Goal: Task Accomplishment & Management: Use online tool/utility

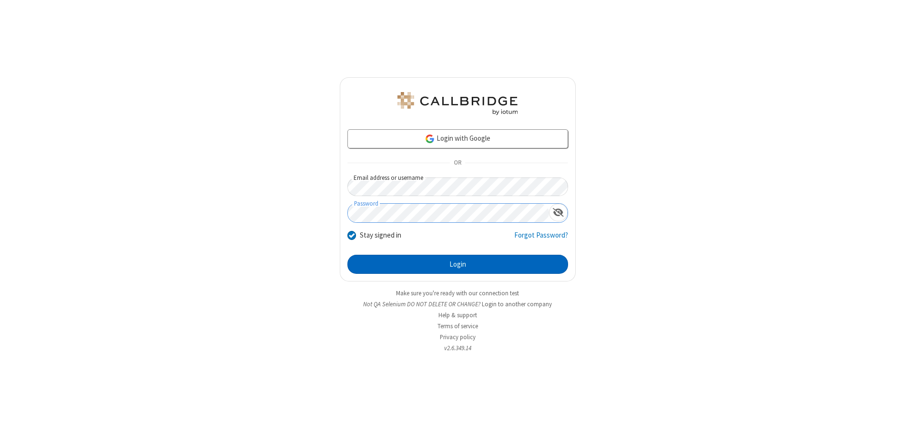
click at [457, 264] on button "Login" at bounding box center [457, 263] width 221 height 19
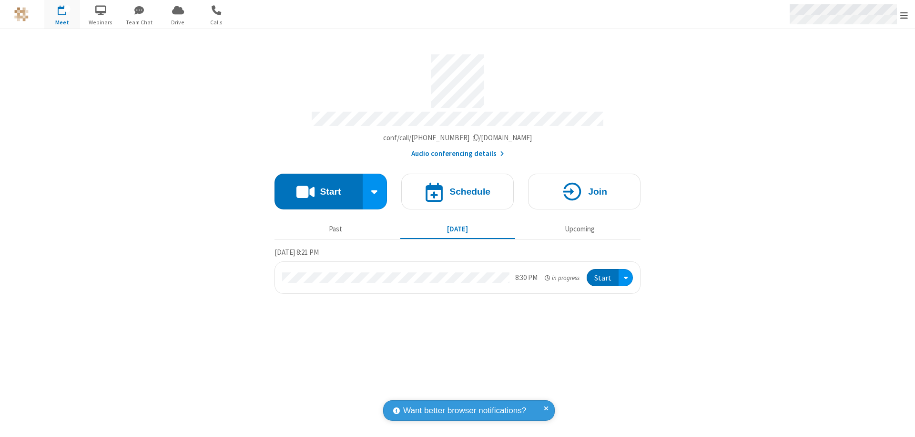
click at [904, 15] on span "Open menu" at bounding box center [904, 15] width 8 height 10
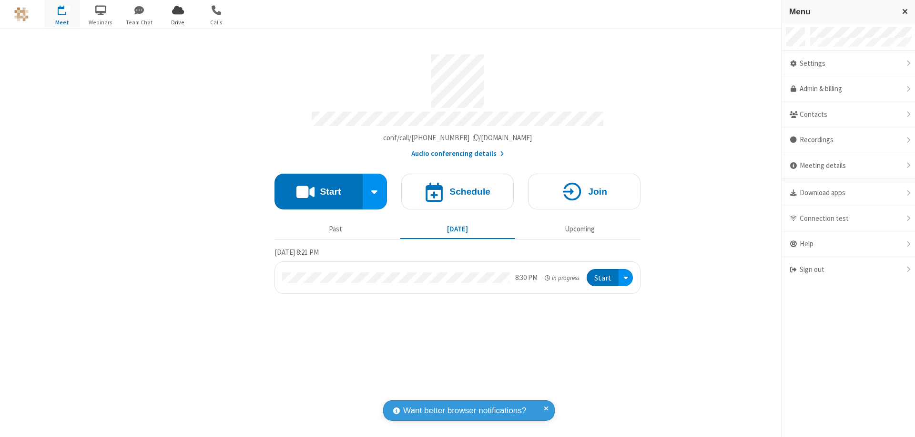
click at [178, 22] on span "Drive" at bounding box center [178, 22] width 36 height 9
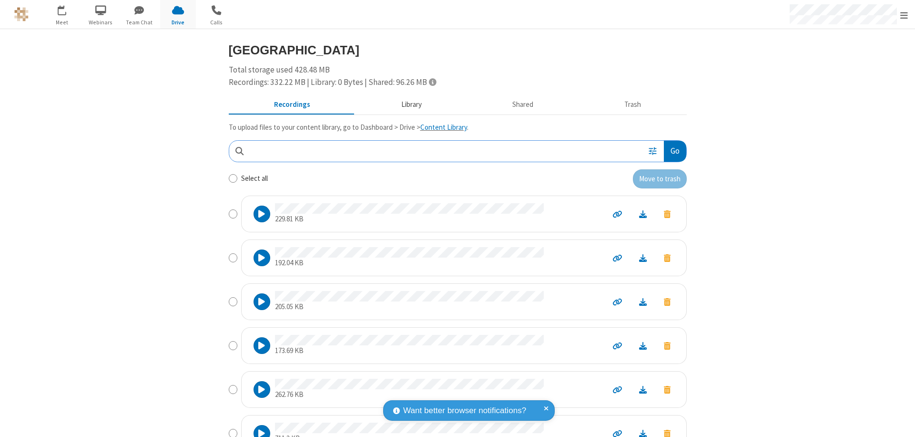
click at [406, 104] on button "Library" at bounding box center [412, 105] width 112 height 18
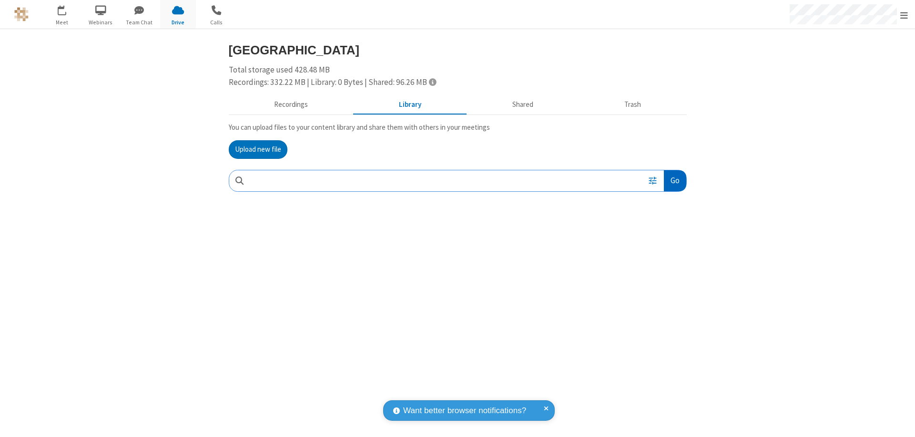
click at [674, 180] on button "Go" at bounding box center [675, 180] width 22 height 21
click at [258, 149] on button "Upload new file" at bounding box center [258, 149] width 59 height 19
